Goal: Use online tool/utility: Utilize a website feature to perform a specific function

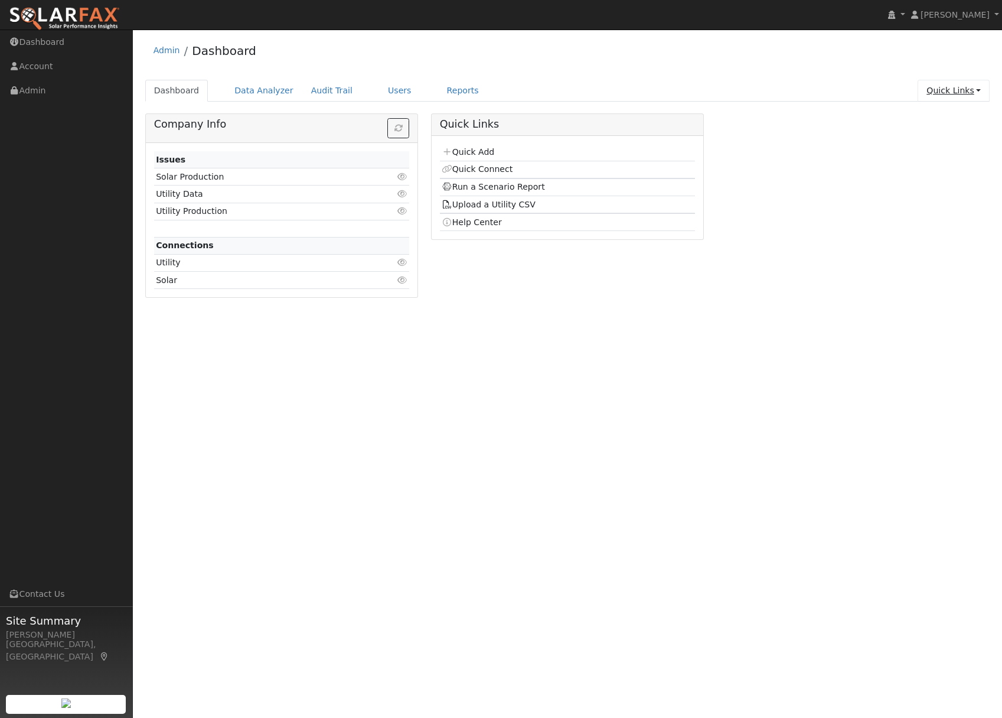
click at [953, 82] on link "Quick Links" at bounding box center [954, 91] width 72 height 22
click at [938, 131] on link "Quick Connect" at bounding box center [930, 132] width 120 height 17
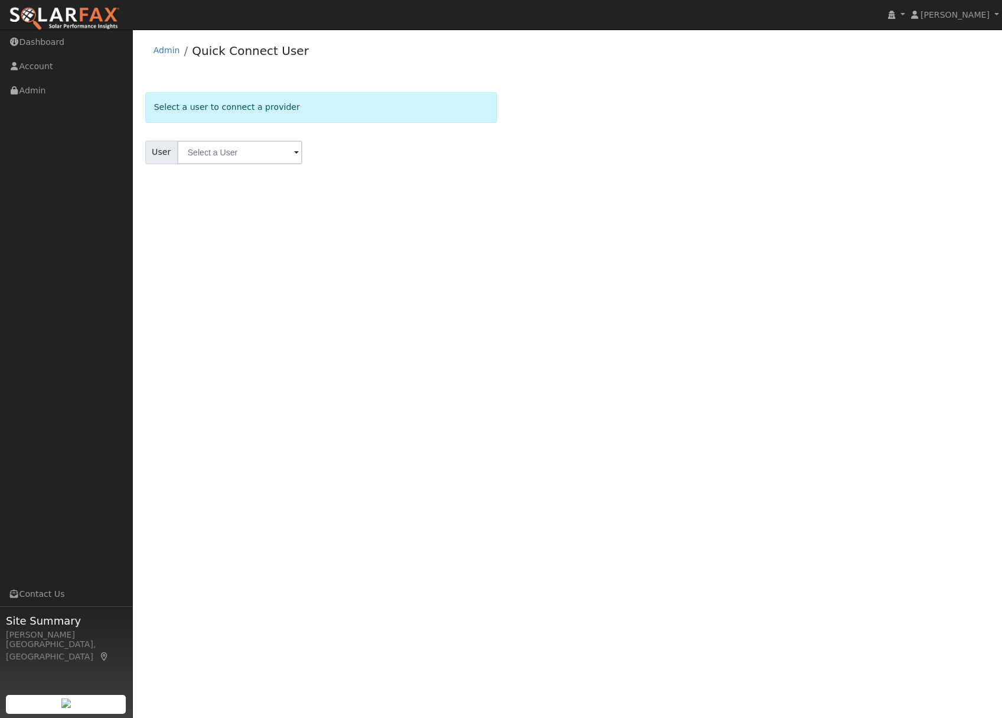
click at [162, 56] on li "Admin" at bounding box center [167, 53] width 27 height 18
click at [164, 44] on li "Admin" at bounding box center [167, 53] width 27 height 18
click at [167, 53] on link "Admin" at bounding box center [167, 49] width 27 height 9
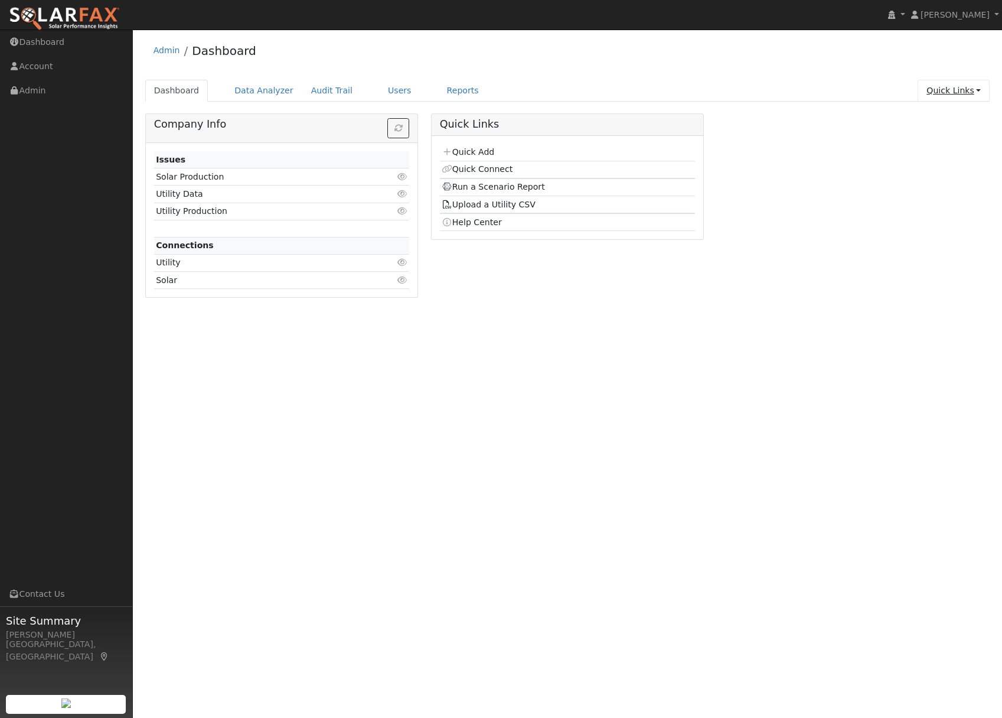
click at [954, 97] on link "Quick Links" at bounding box center [954, 91] width 72 height 22
click at [930, 115] on link "Quick Add" at bounding box center [930, 115] width 120 height 17
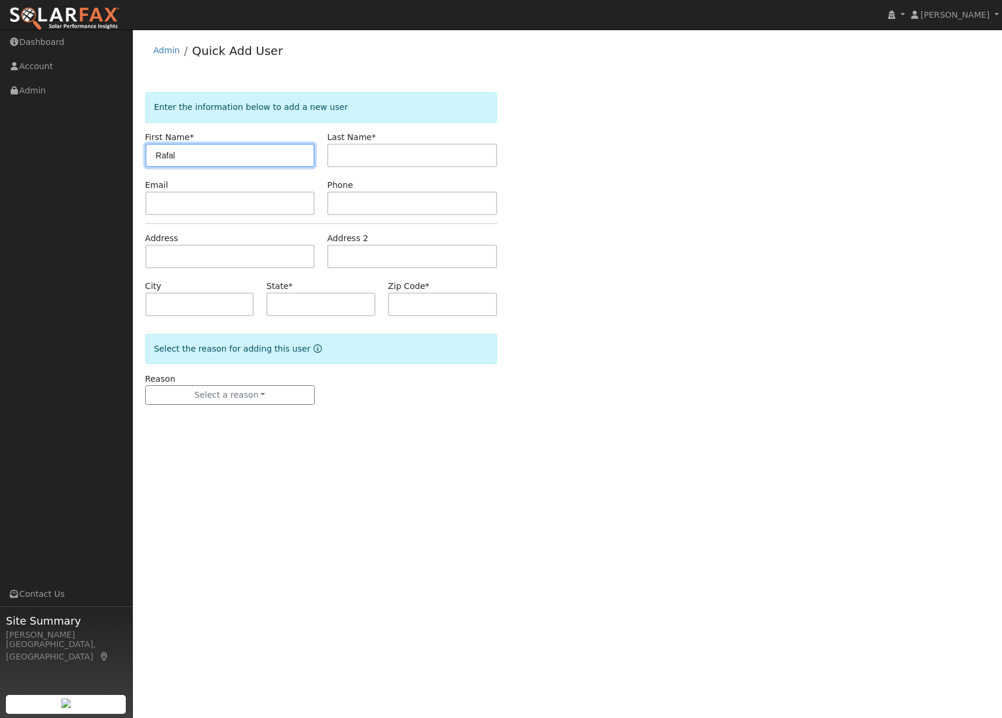
type input "Rafal"
type input "Preis"
paste input "[EMAIL_ADDRESS][DOMAIN_NAME]"
type input "[EMAIL_ADDRESS][DOMAIN_NAME]"
click at [363, 200] on input "text" at bounding box center [412, 203] width 170 height 24
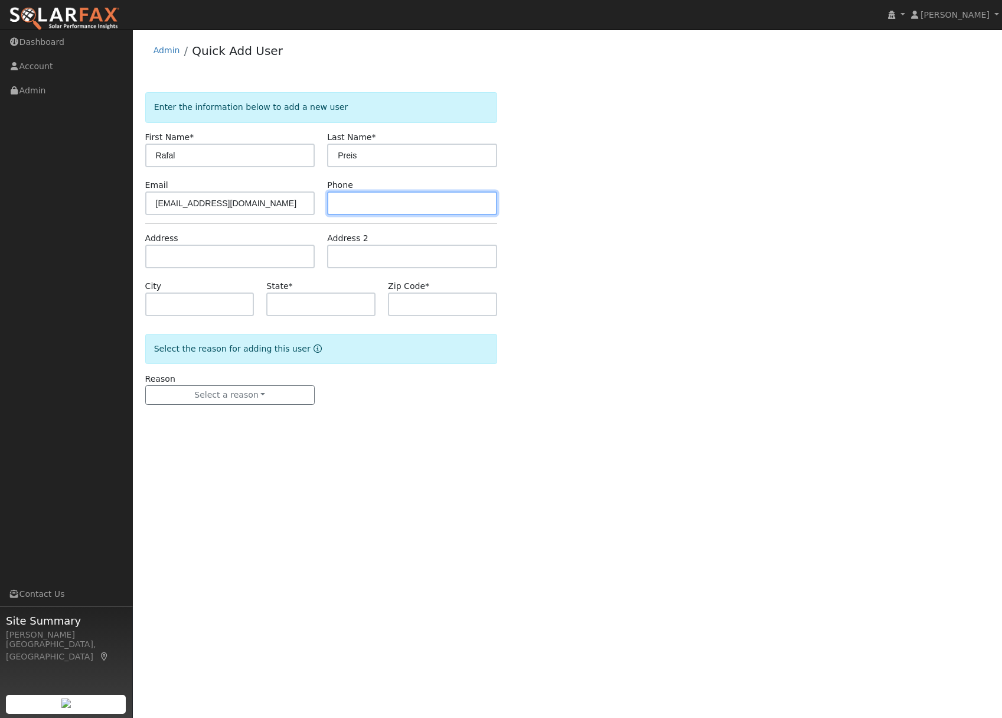
paste input "9257658844"
type input "9257658844"
click at [168, 256] on input "text" at bounding box center [230, 256] width 170 height 24
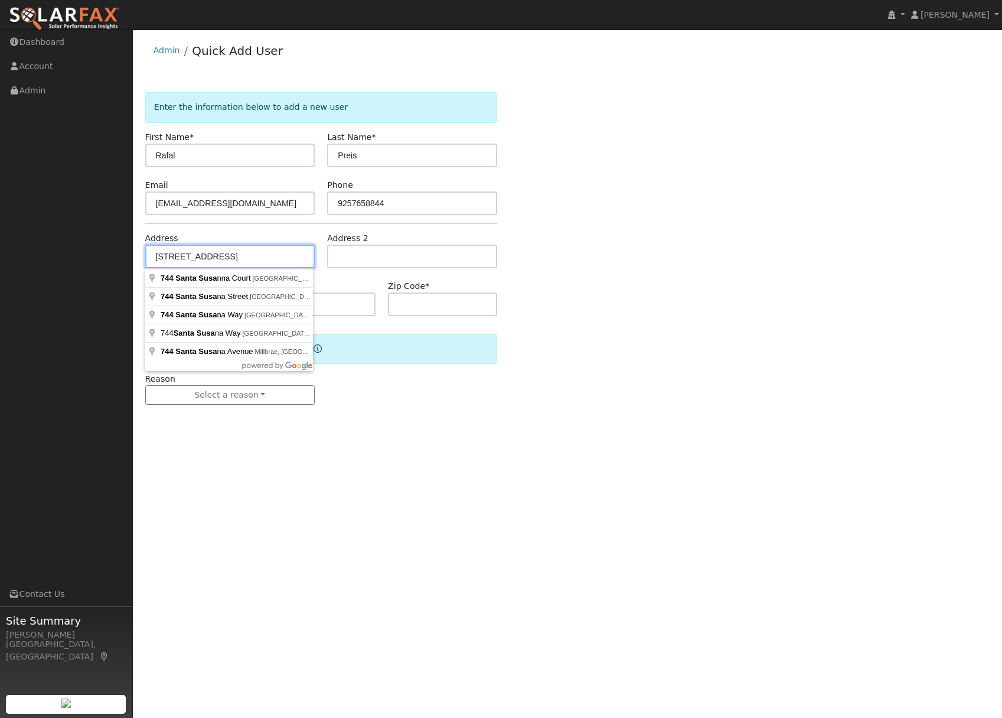
type input "744 Santa Susanna Court"
type input "Concord"
type input "CA"
type input "94518"
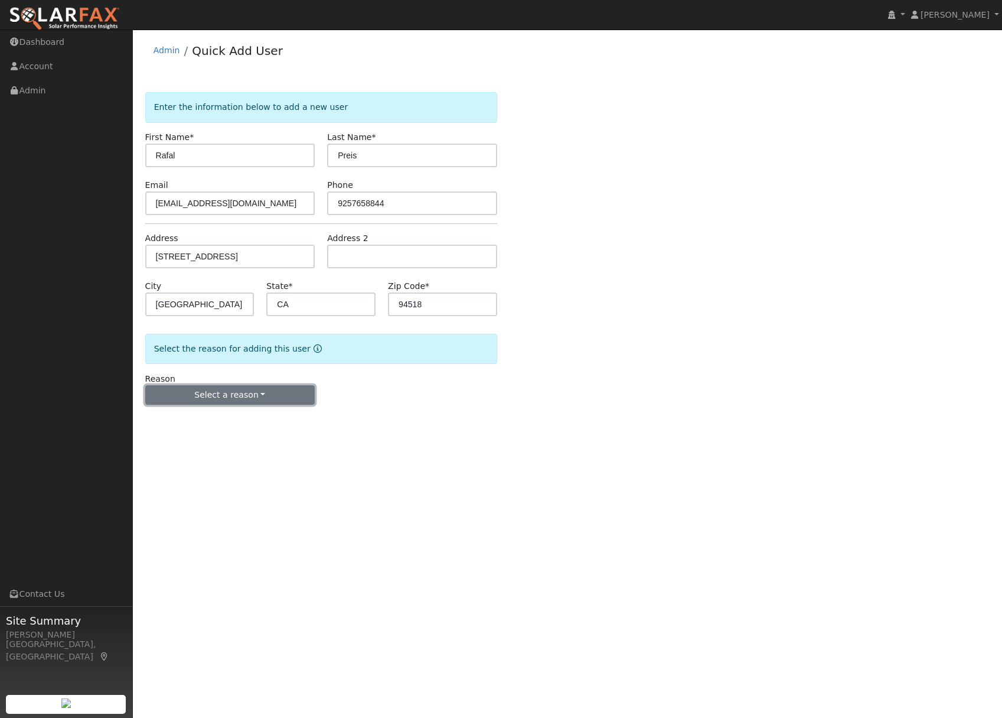
click at [252, 394] on button "Select a reason" at bounding box center [230, 395] width 170 height 20
click at [195, 422] on link "New lead" at bounding box center [211, 419] width 131 height 17
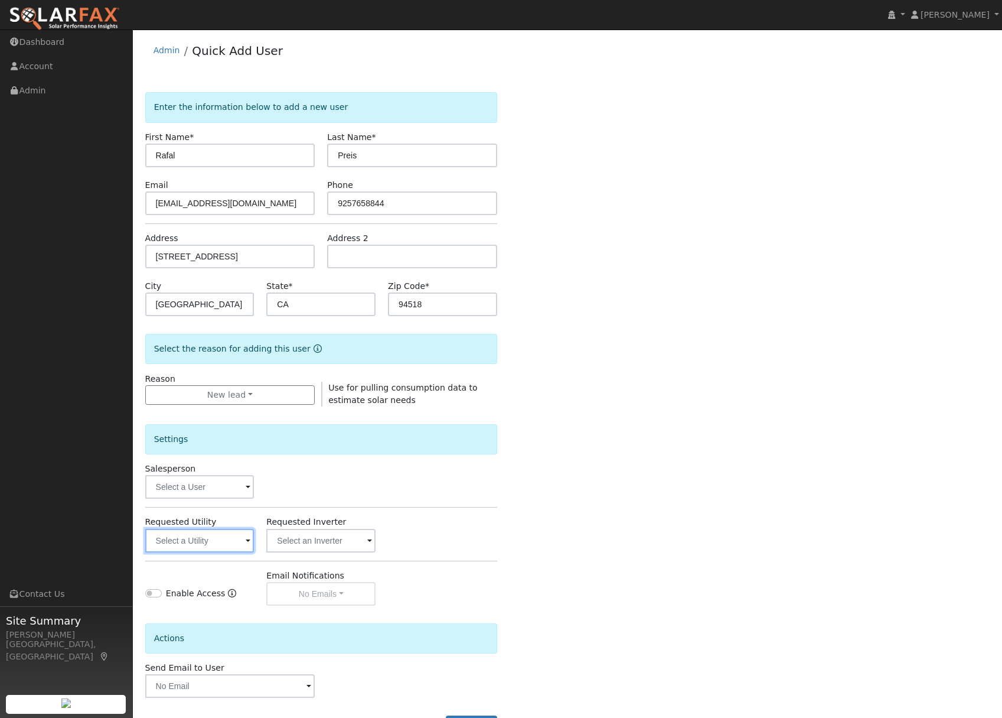
click at [227, 543] on input "text" at bounding box center [199, 541] width 109 height 24
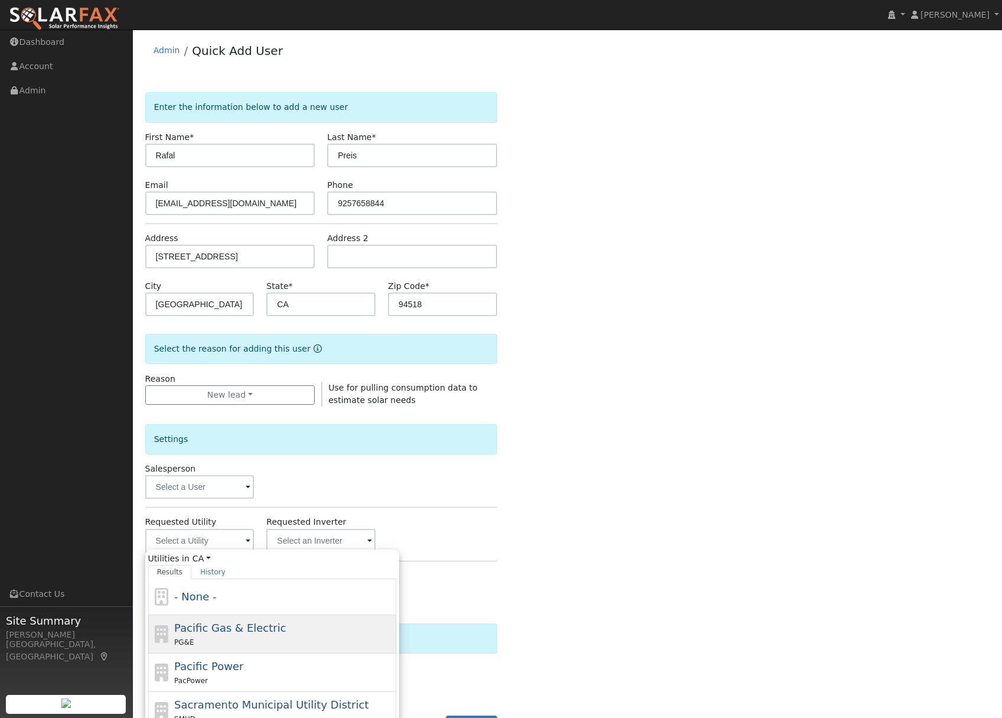
click at [201, 635] on div "PG&E" at bounding box center [283, 641] width 219 height 12
type input "Pacific Gas & Electric"
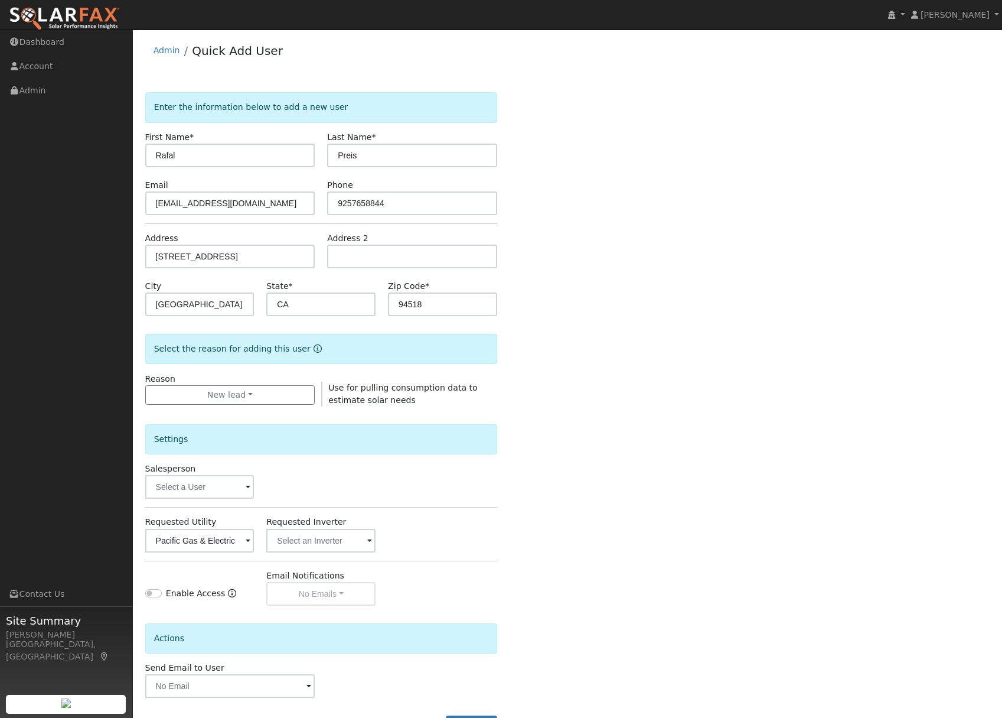
scroll to position [47, 0]
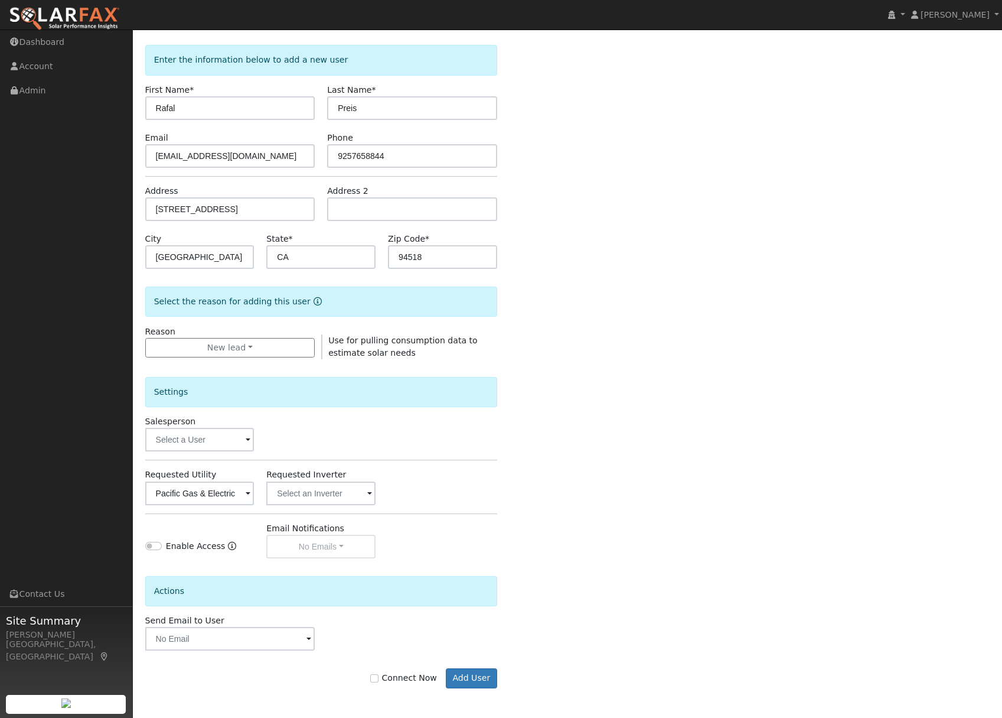
click at [374, 680] on div "Connect Now Add User" at bounding box center [321, 678] width 364 height 20
click at [377, 679] on input "Connect Now" at bounding box center [374, 678] width 8 height 8
checkbox input "true"
click at [460, 680] on button "Add User" at bounding box center [471, 678] width 51 height 20
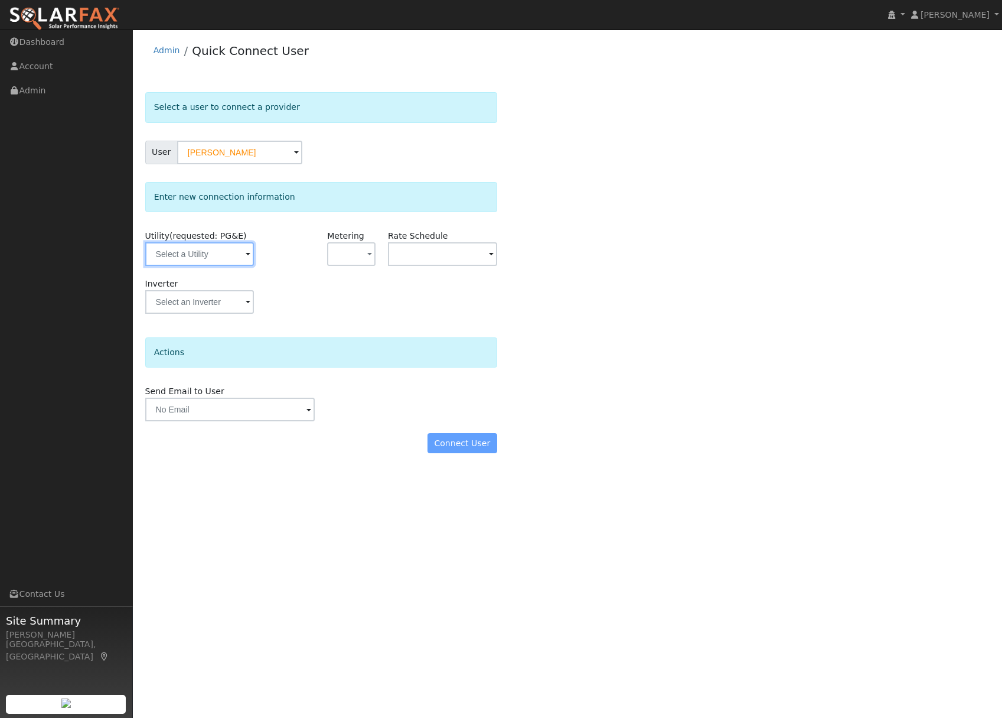
click at [212, 257] on input "text" at bounding box center [199, 254] width 109 height 24
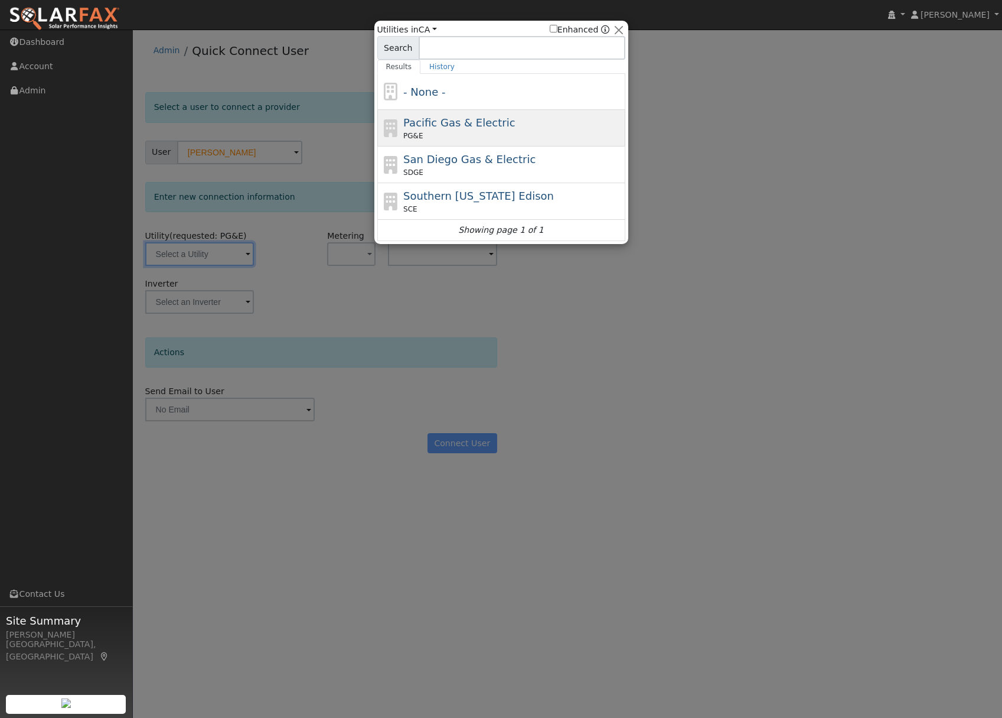
click at [445, 126] on span "Pacific Gas & Electric" at bounding box center [459, 122] width 112 height 12
type input "PG&E"
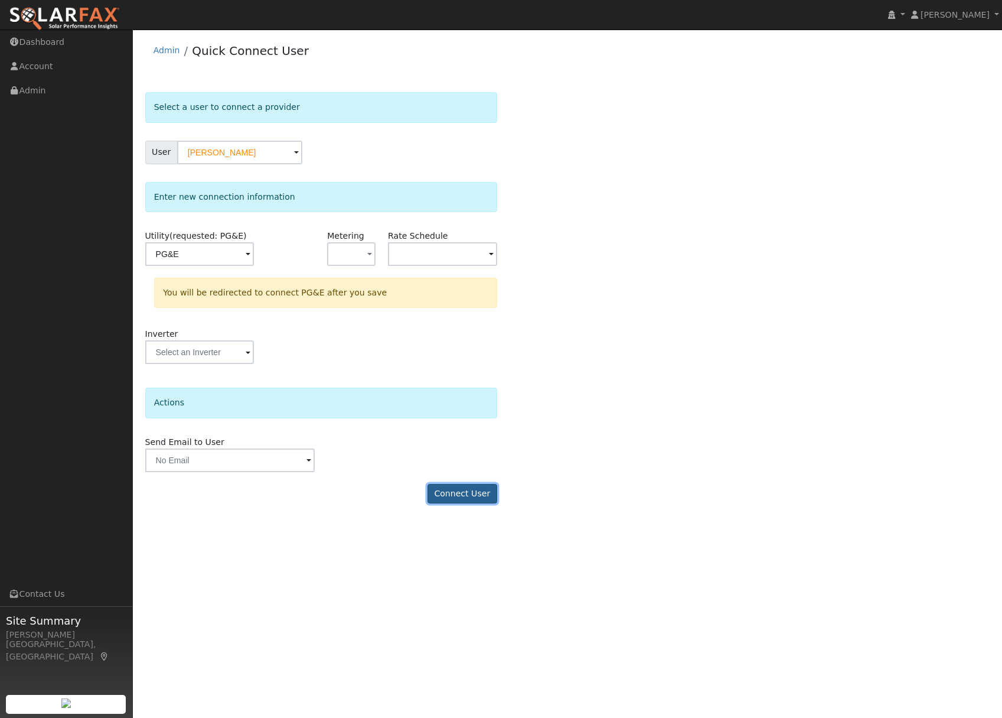
click at [452, 495] on button "Connect User" at bounding box center [463, 494] width 70 height 20
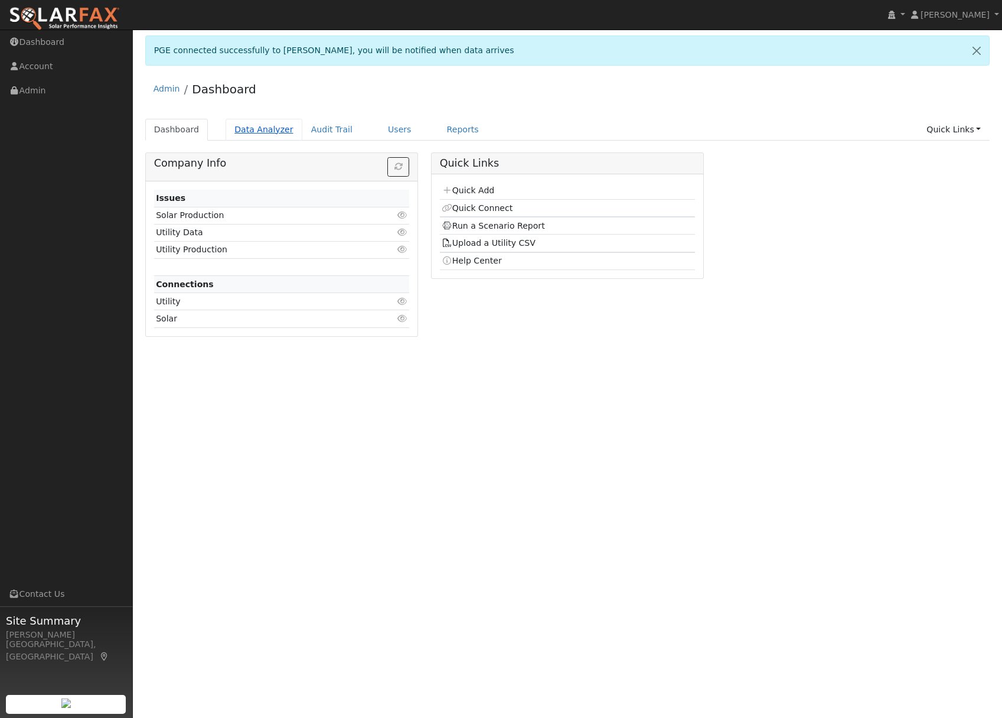
click at [259, 131] on link "Data Analyzer" at bounding box center [264, 130] width 77 height 22
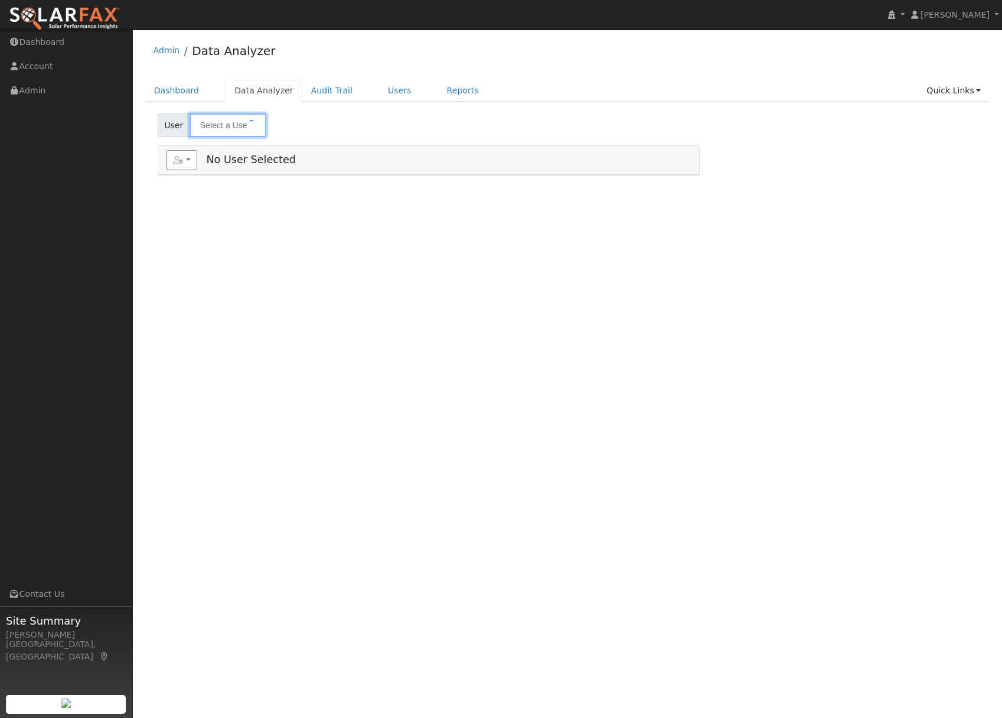
type input "[PERSON_NAME]"
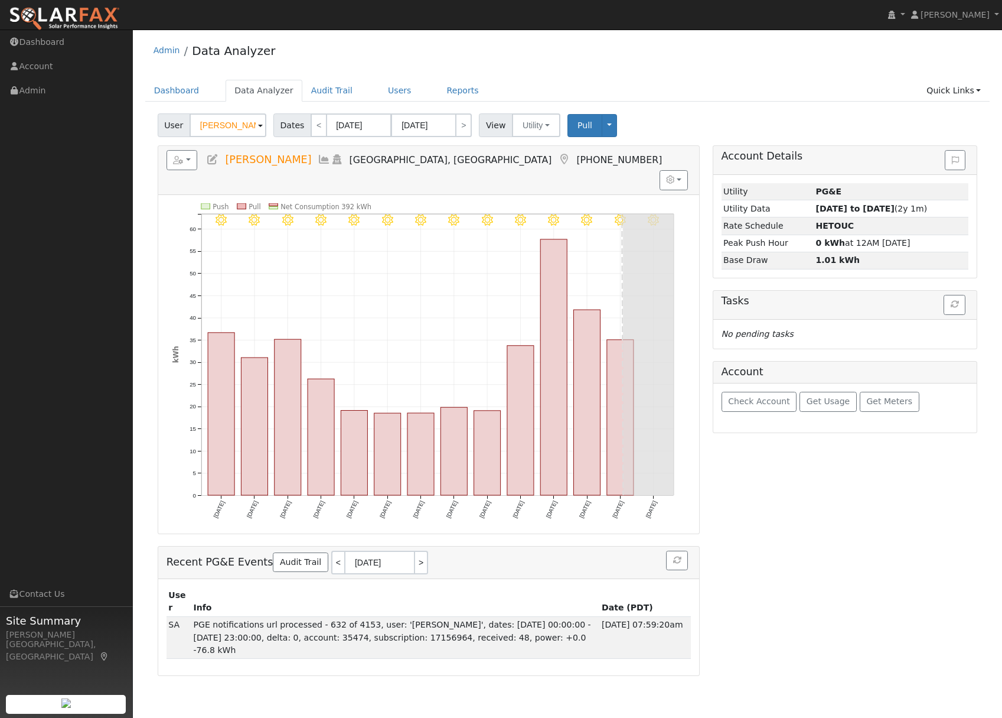
click at [258, 126] on span at bounding box center [260, 126] width 5 height 14
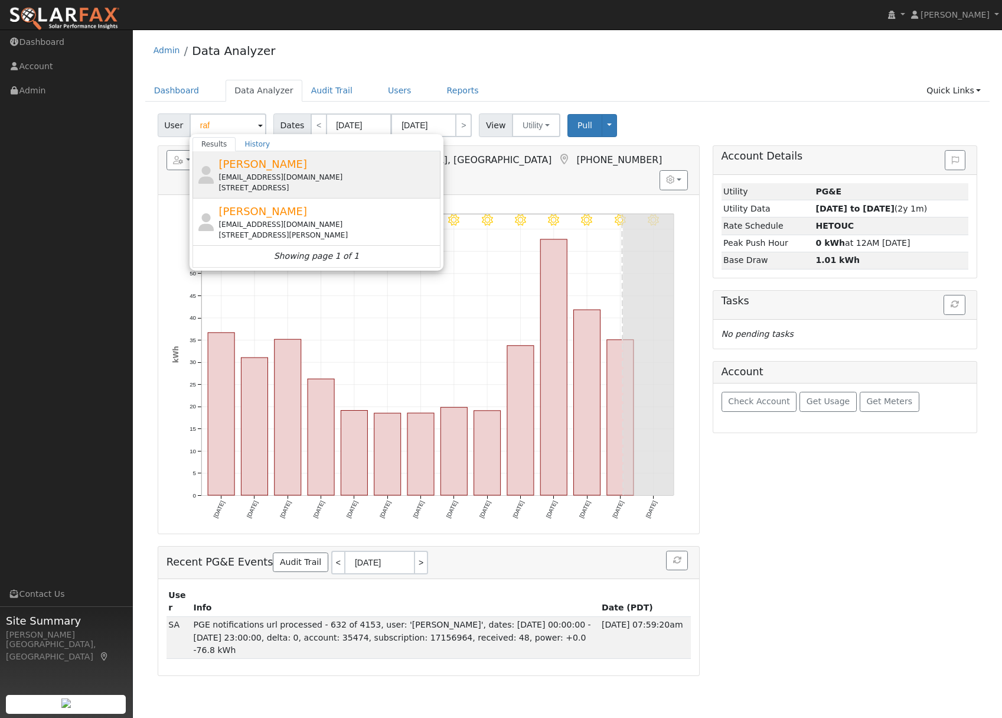
click at [250, 162] on span "[PERSON_NAME]" at bounding box center [263, 164] width 89 height 12
type input "[PERSON_NAME]"
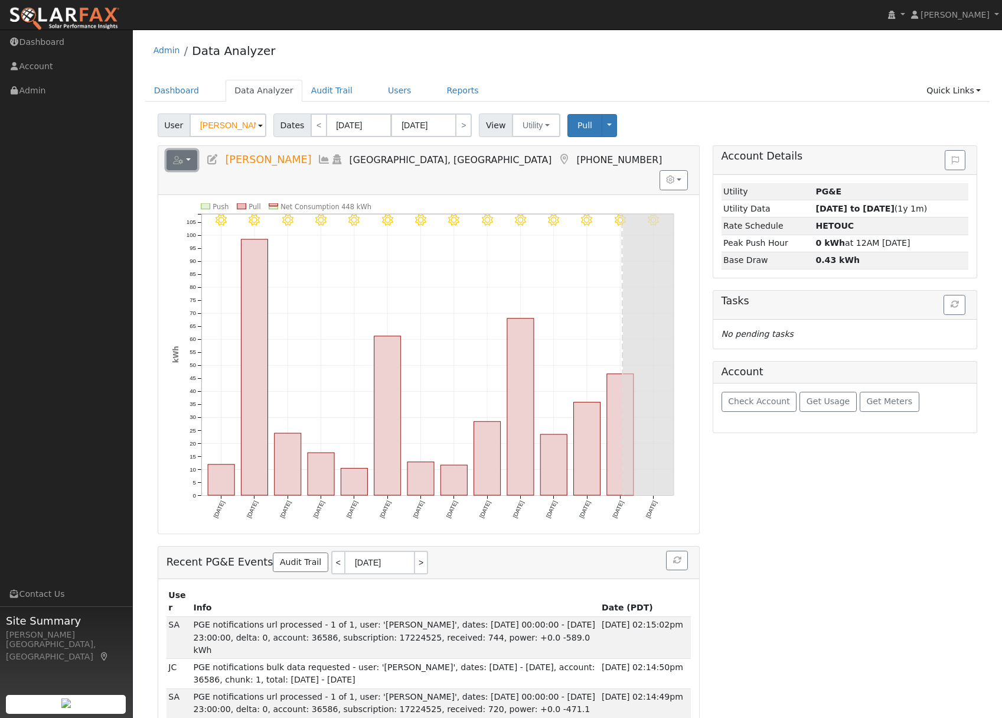
click at [182, 156] on icon "button" at bounding box center [178, 160] width 11 height 8
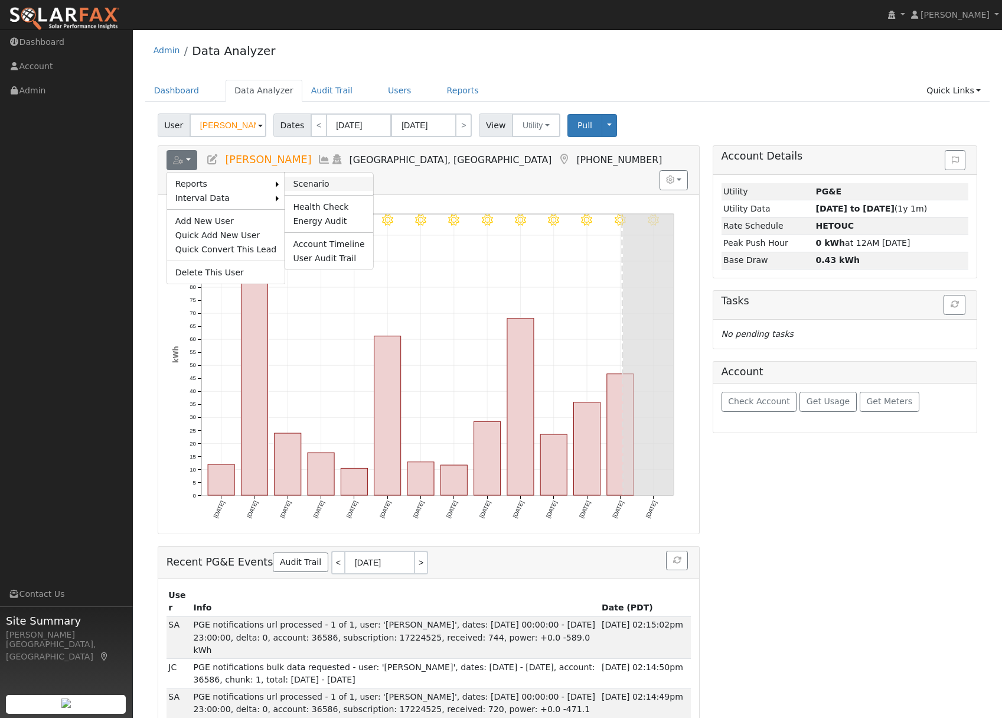
click at [292, 184] on link "Scenario" at bounding box center [329, 184] width 88 height 14
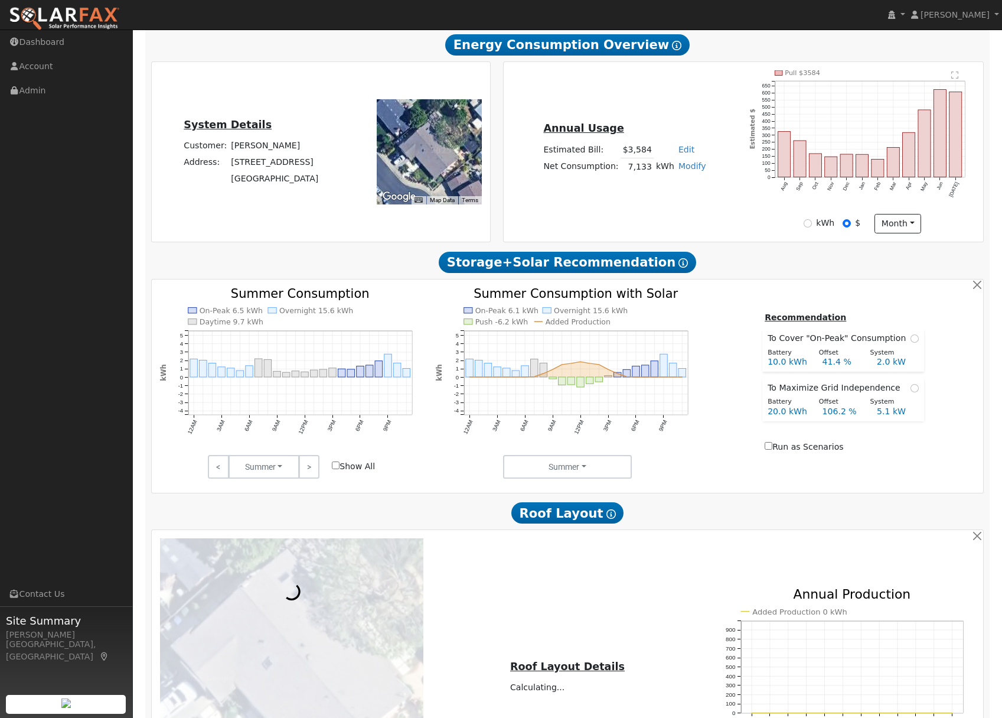
scroll to position [208, 0]
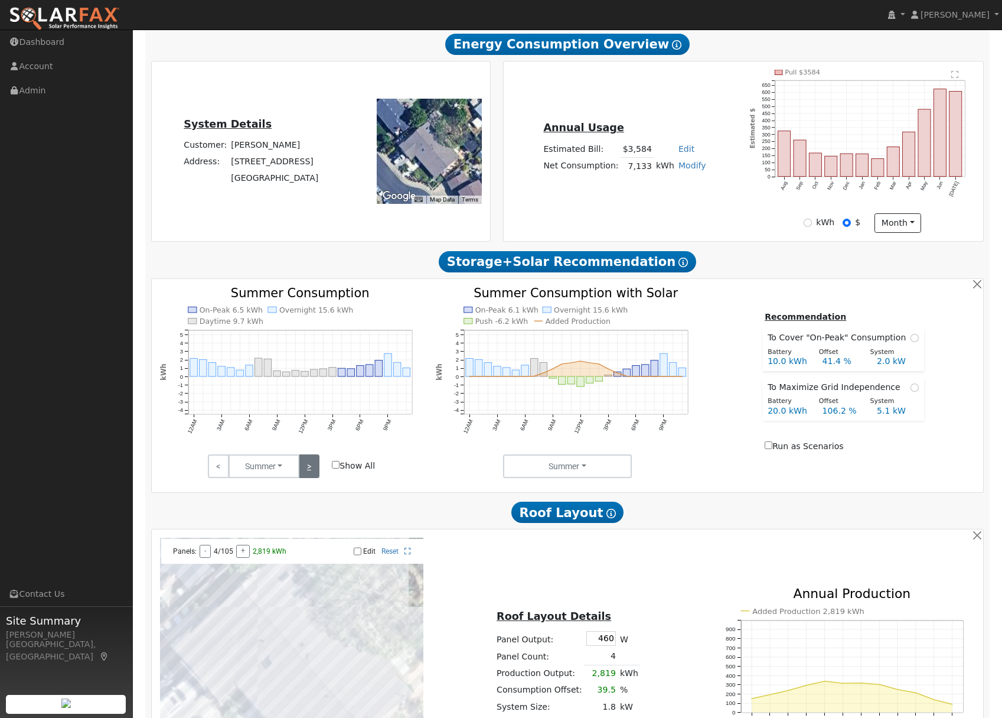
click at [308, 468] on link ">" at bounding box center [309, 466] width 21 height 24
click at [693, 175] on td "Modify Add Consumption Add Electric Vehicle Add Consumption Current: 7133 kWh A…" at bounding box center [692, 166] width 32 height 17
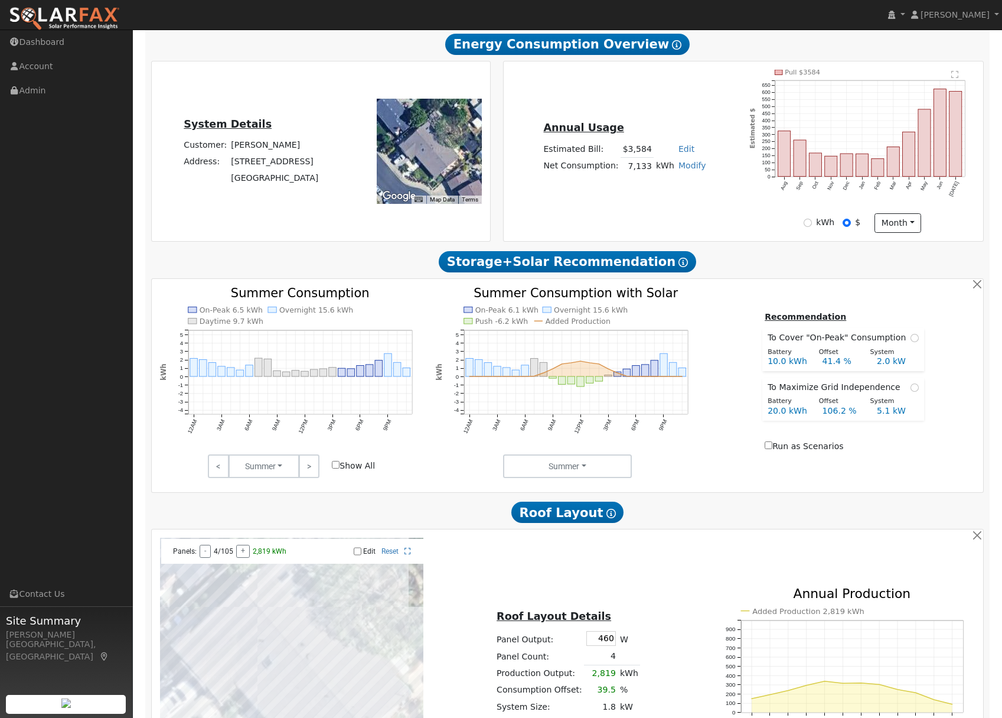
click at [692, 169] on link "Modify" at bounding box center [693, 165] width 28 height 9
click at [660, 210] on link "Add Electric Vehicle" at bounding box center [651, 210] width 99 height 17
type input "200"
click at [635, 203] on div "Add Electric Vehicle 200 miles per week Save" at bounding box center [640, 178] width 168 height 71
click at [692, 201] on button "Save" at bounding box center [700, 198] width 34 height 20
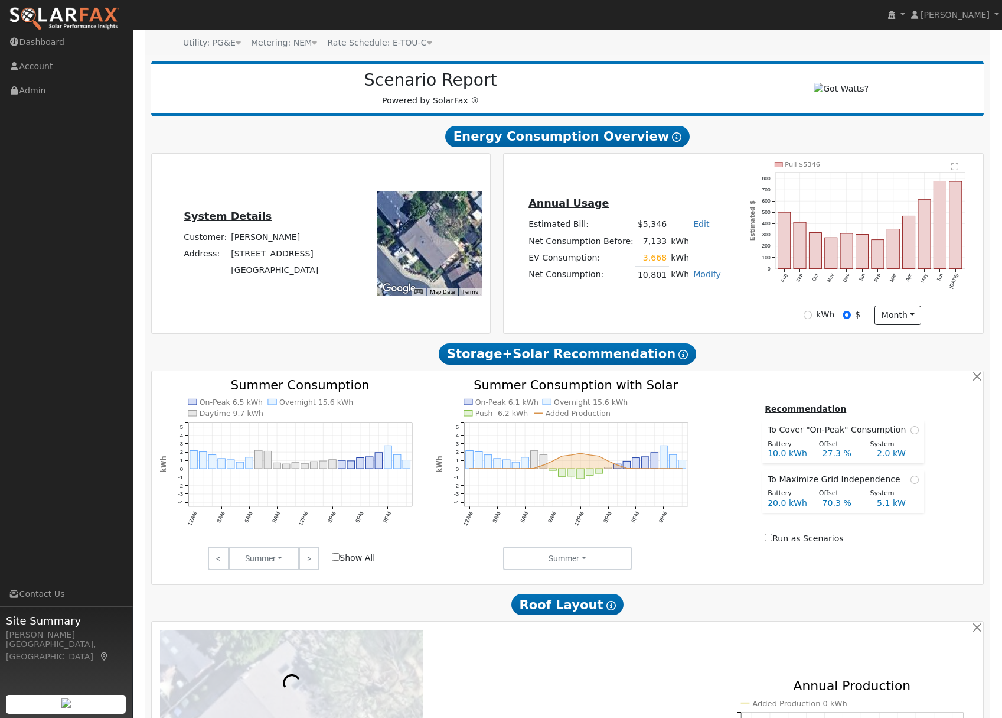
scroll to position [119, 0]
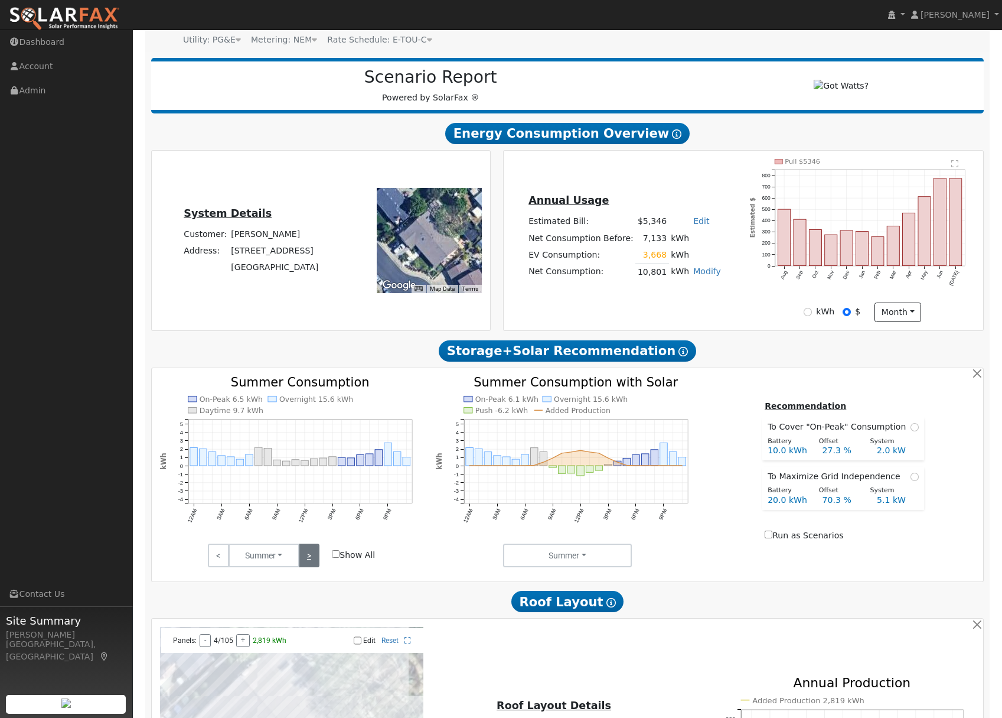
click at [300, 559] on link ">" at bounding box center [309, 555] width 21 height 24
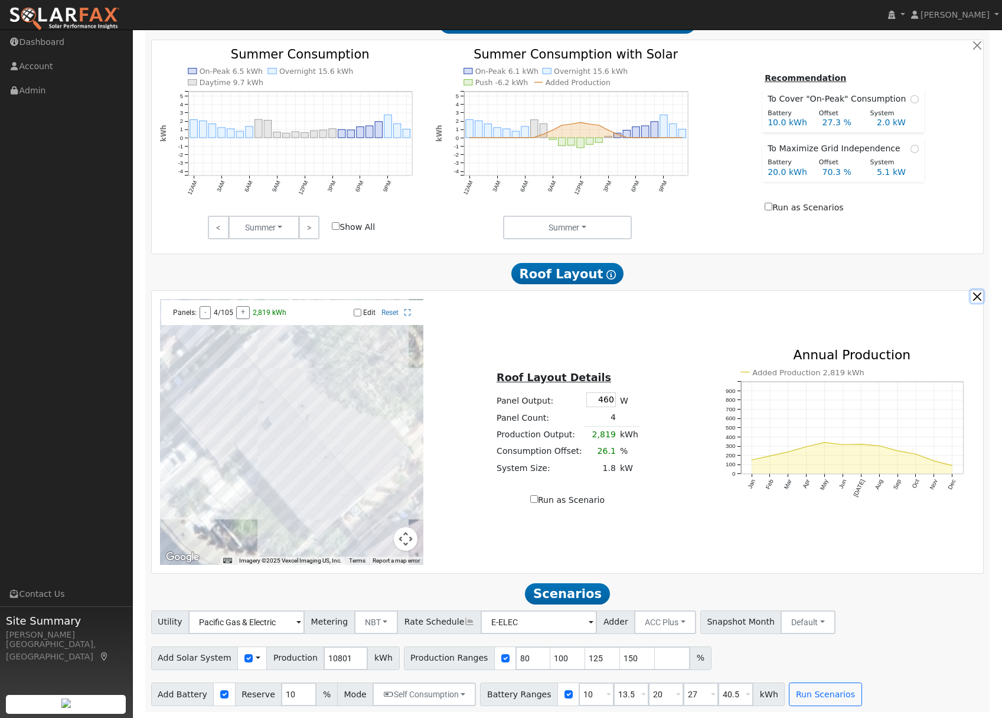
click at [977, 297] on button "button" at bounding box center [977, 296] width 12 height 12
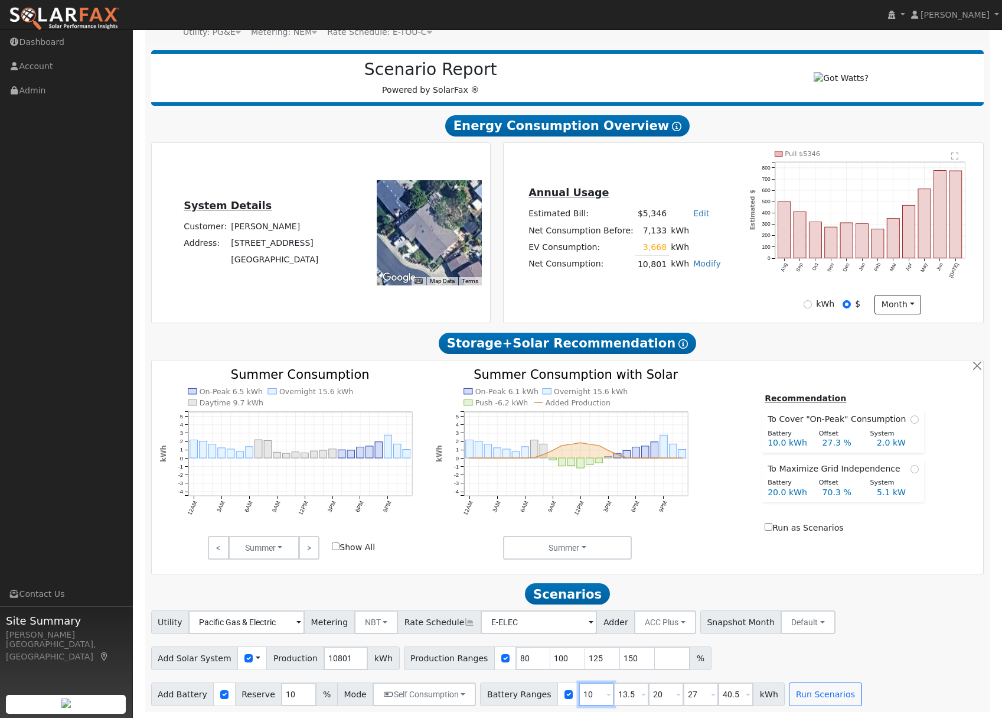
click at [588, 692] on input "10" at bounding box center [596, 694] width 35 height 24
drag, startPoint x: 588, startPoint y: 692, endPoint x: 566, endPoint y: 689, distance: 22.0
click at [566, 689] on div "Battery Ranges 10 Overrides Reserve % Mode None None Self Consumption Peak Savi…" at bounding box center [632, 694] width 305 height 24
type input "13.5"
type input "20"
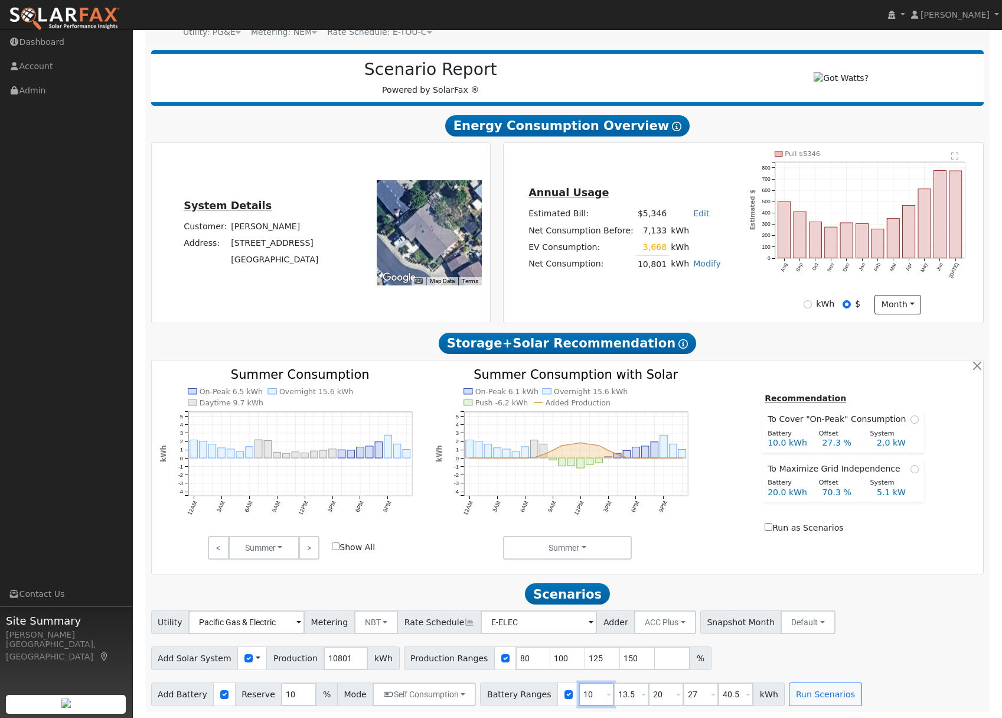
type input "27"
type input "40.5"
type input "13.5"
drag, startPoint x: 625, startPoint y: 693, endPoint x: 582, endPoint y: 693, distance: 43.1
click at [582, 693] on div "Battery Ranges 13.5 Overrides Reserve % Mode None None Self Consumption Peak Sa…" at bounding box center [632, 694] width 305 height 24
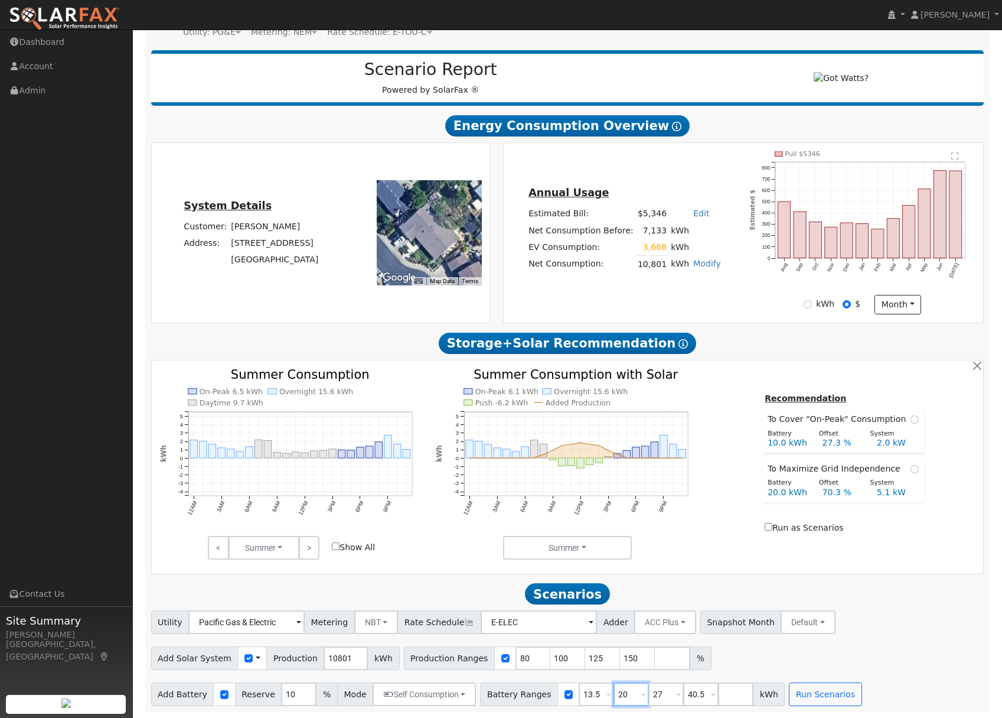
type input "27"
type input "40.5"
type input "27"
click at [797, 665] on div "Add Solar System Use CSV Data Production 10801 kWh Production Ranges 80 100 125…" at bounding box center [567, 656] width 837 height 28
click at [767, 700] on button "Run Scenarios" at bounding box center [790, 694] width 73 height 24
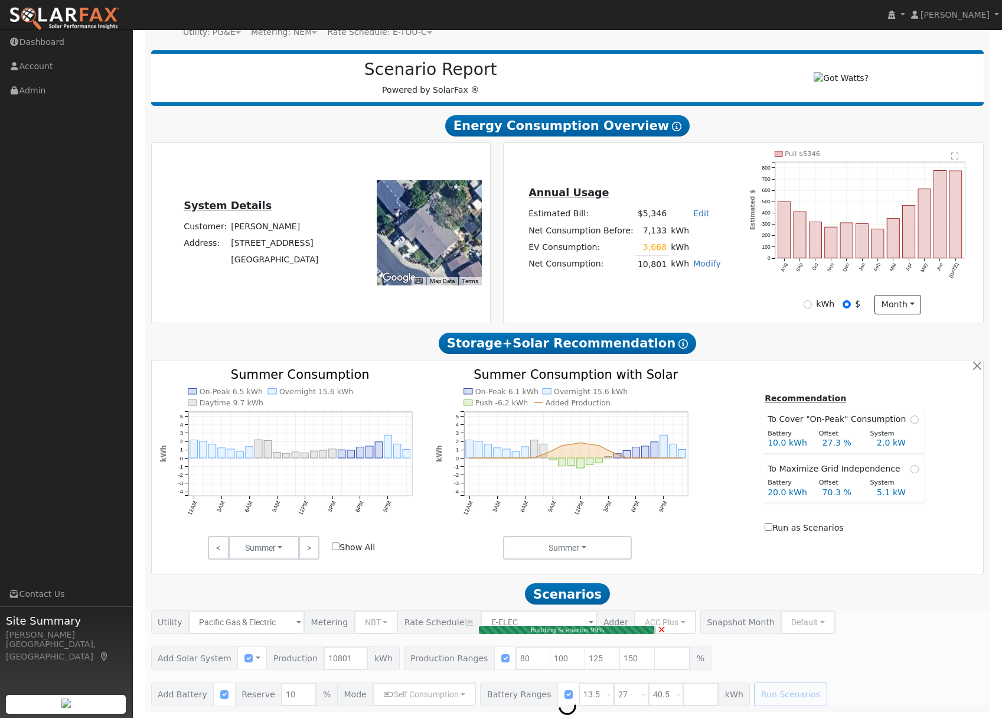
type input "5.8"
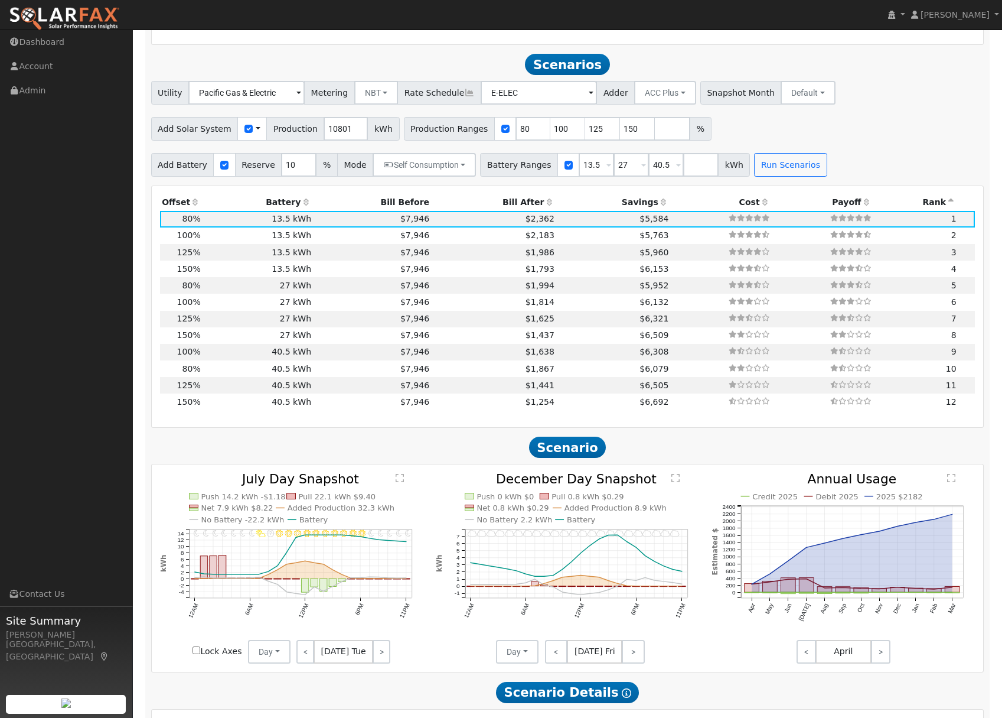
scroll to position [679, 0]
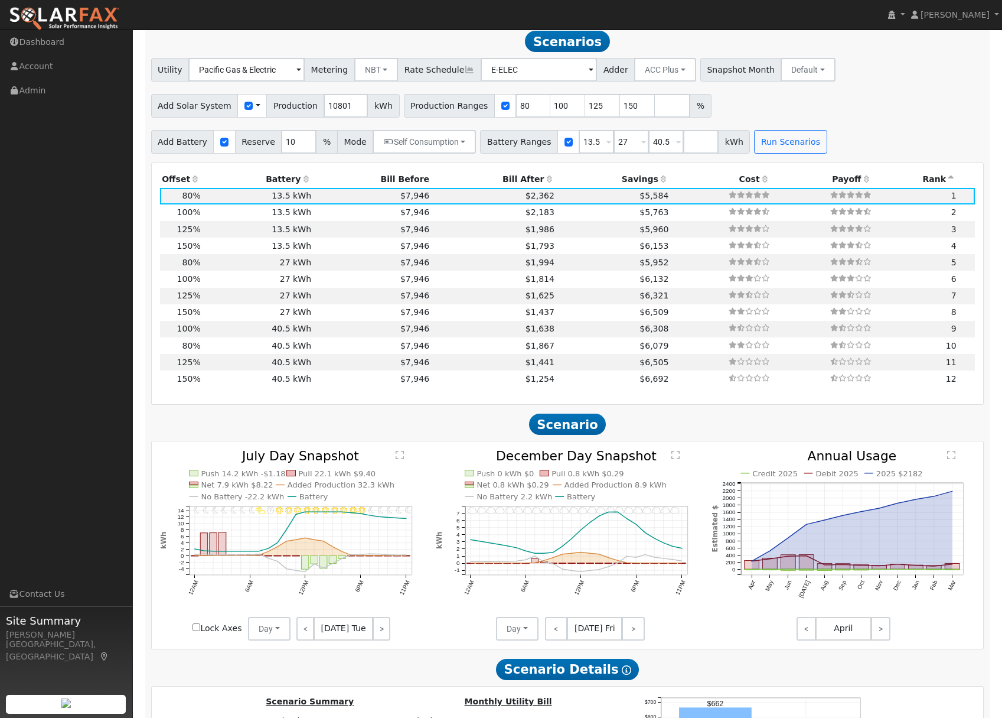
click at [658, 183] on icon at bounding box center [663, 179] width 11 height 8
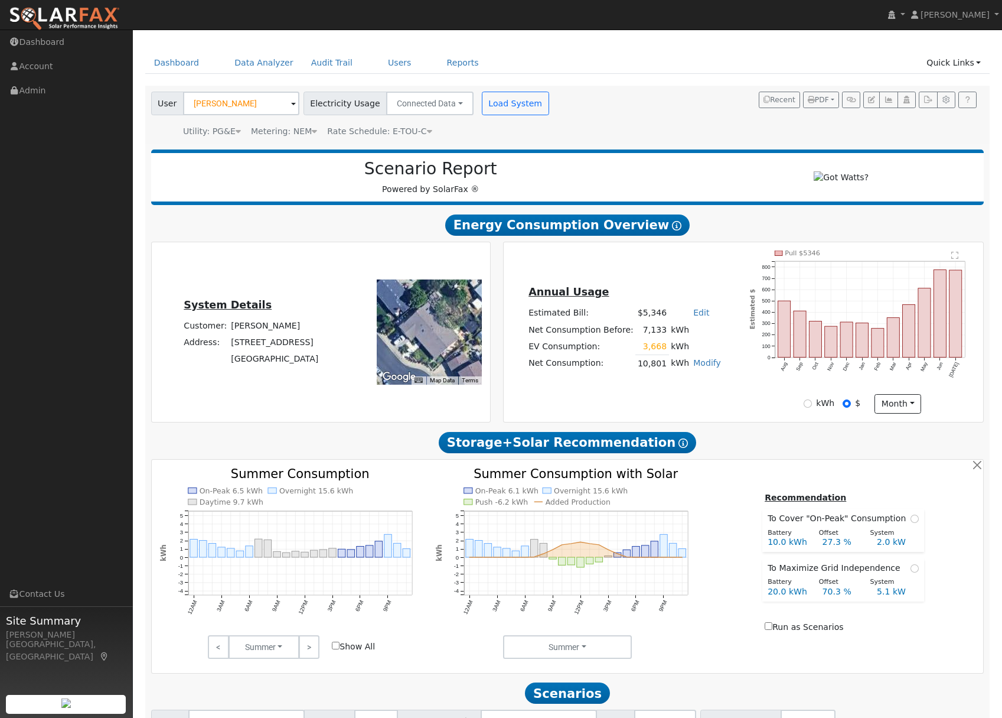
scroll to position [0, 0]
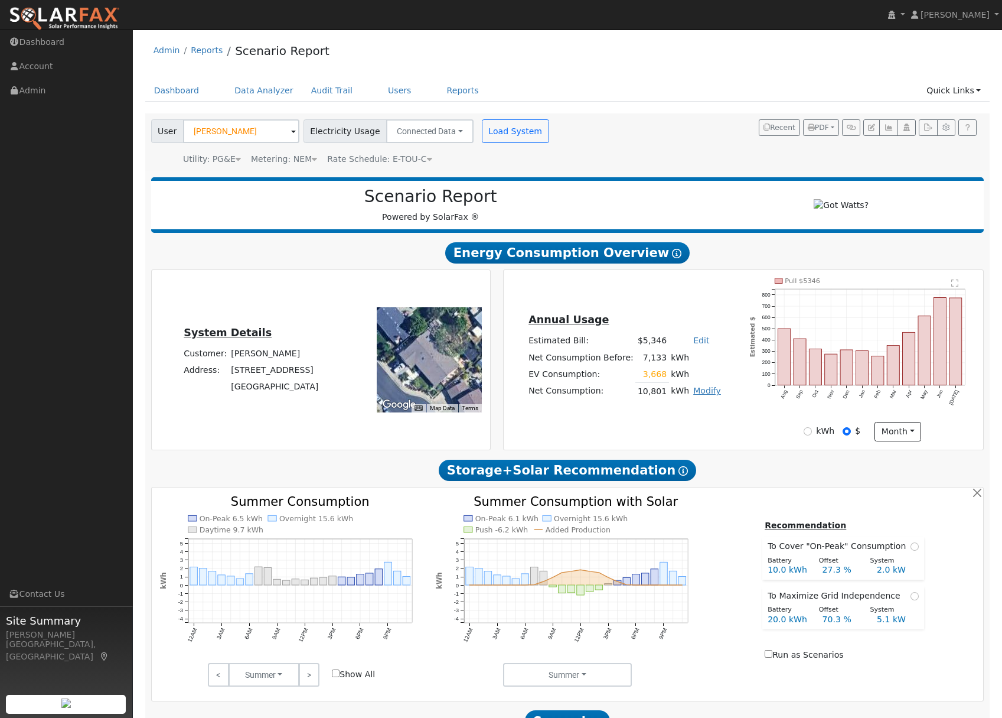
click at [697, 395] on link "Modify" at bounding box center [707, 390] width 28 height 9
click at [671, 435] on link "Edit Electric Vehicle" at bounding box center [665, 435] width 99 height 17
type input "0"
click at [710, 422] on button "Save" at bounding box center [715, 423] width 34 height 20
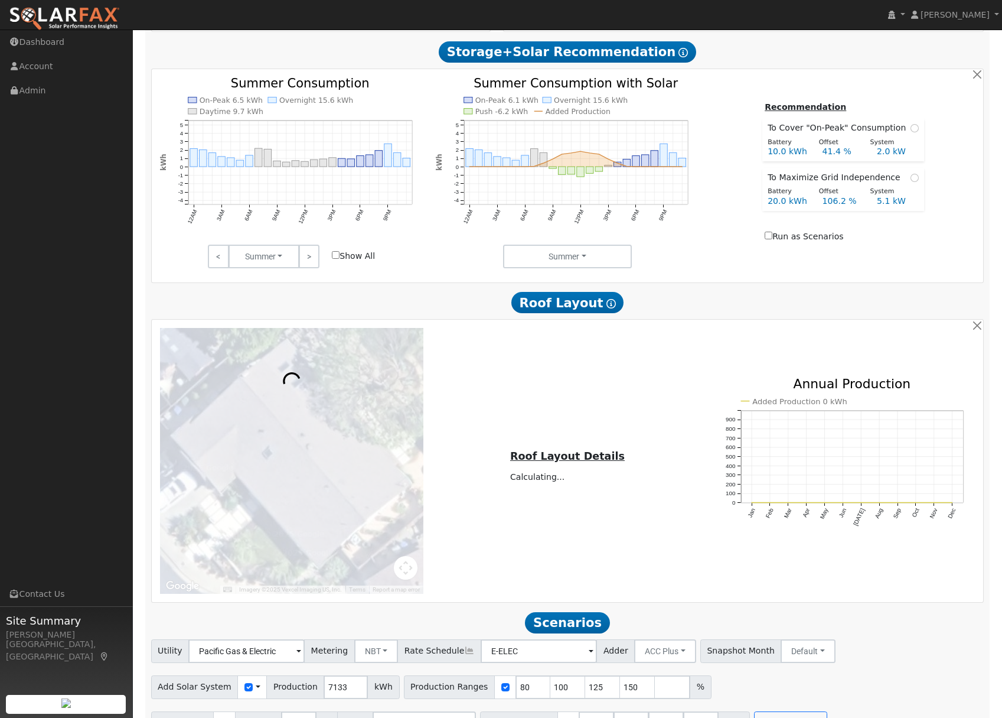
scroll to position [453, 0]
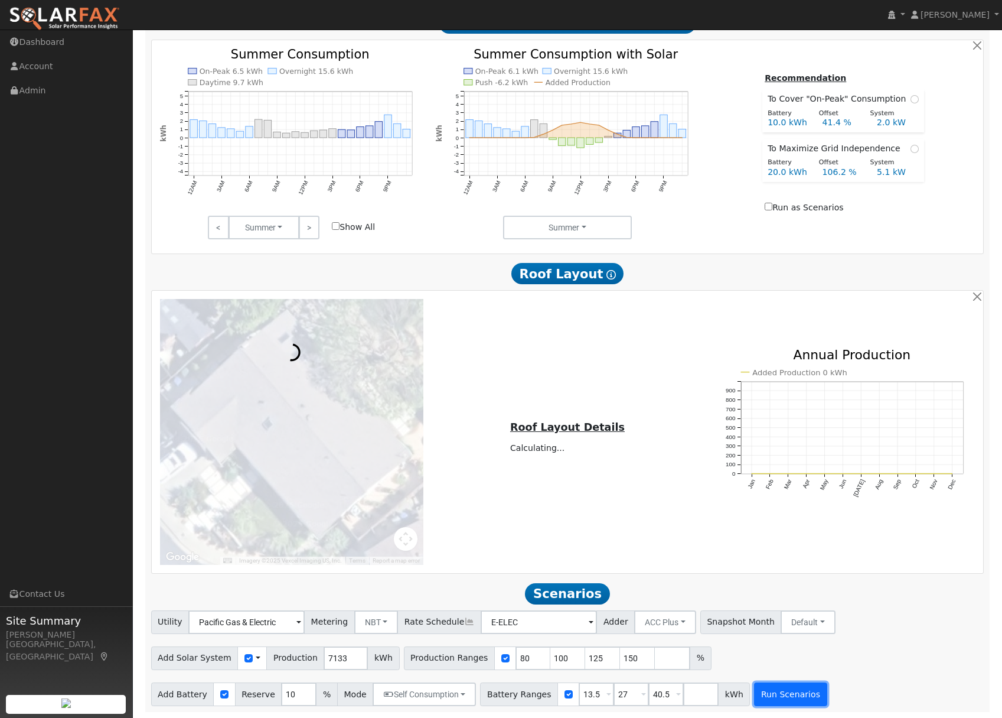
click at [775, 690] on button "Run Scenarios" at bounding box center [790, 694] width 73 height 24
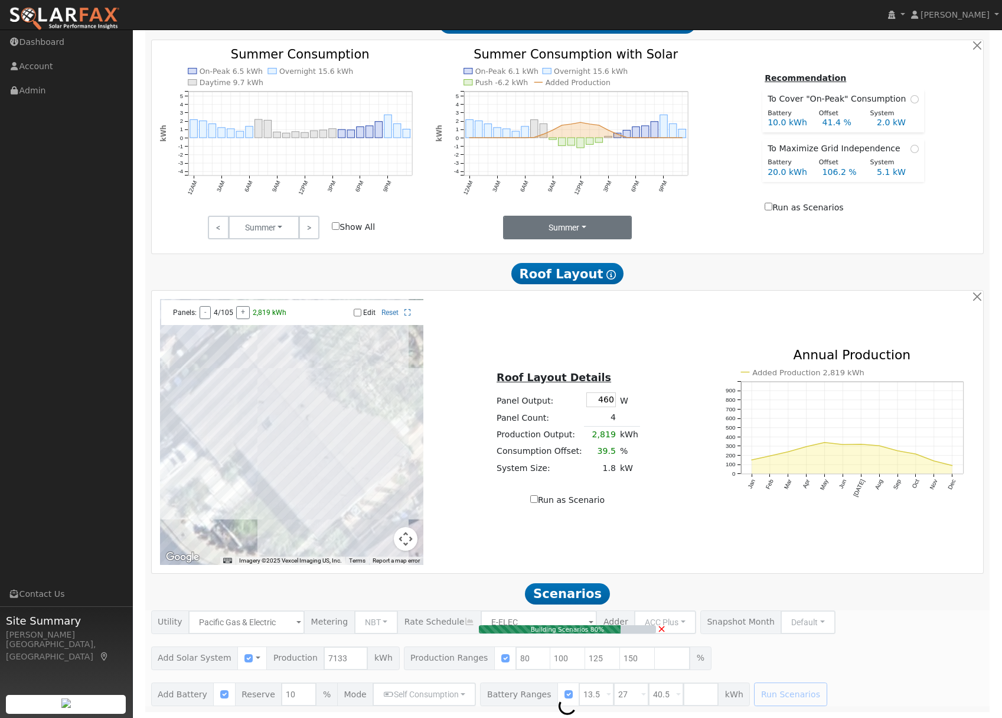
type input "4.8"
type input "$14,742"
type input "$8,513"
